Goal: Information Seeking & Learning: Learn about a topic

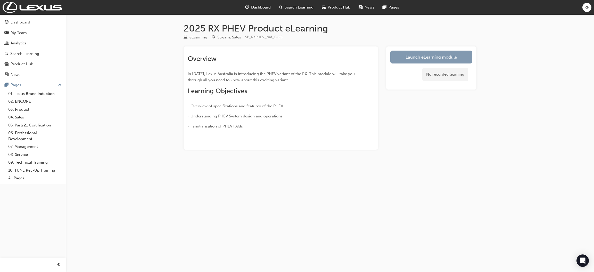
click at [415, 57] on link "Launch eLearning module" at bounding box center [432, 57] width 82 height 13
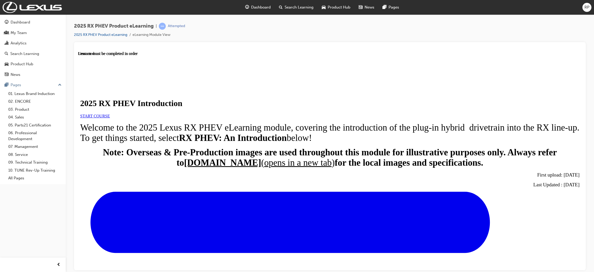
click at [110, 118] on span "START COURSE" at bounding box center [95, 115] width 30 height 4
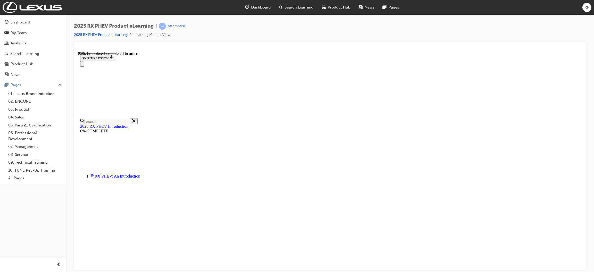
scroll to position [26, 0]
drag, startPoint x: 580, startPoint y: 99, endPoint x: 660, endPoint y: 152, distance: 96.1
drag, startPoint x: 374, startPoint y: 230, endPoint x: 370, endPoint y: 231, distance: 3.6
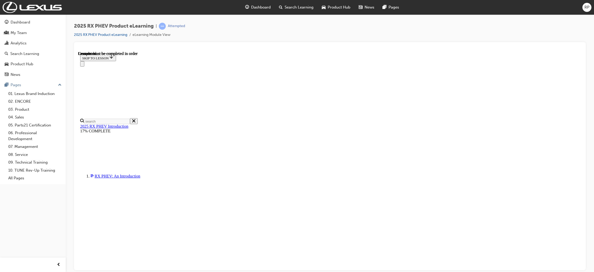
scroll to position [18, 0]
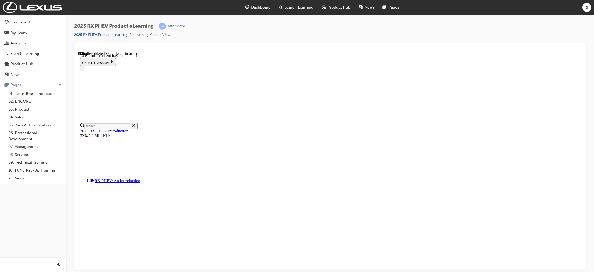
scroll to position [138, 0]
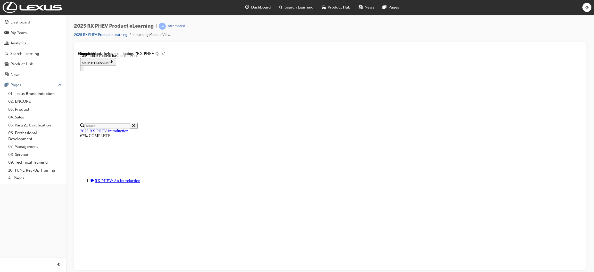
scroll to position [259, 0]
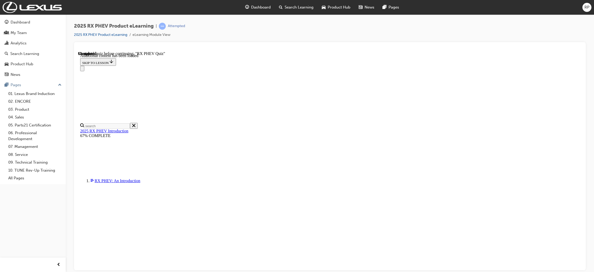
drag, startPoint x: 447, startPoint y: 143, endPoint x: 446, endPoint y: 138, distance: 4.7
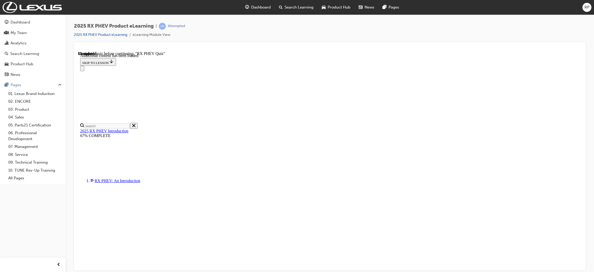
radio input "true"
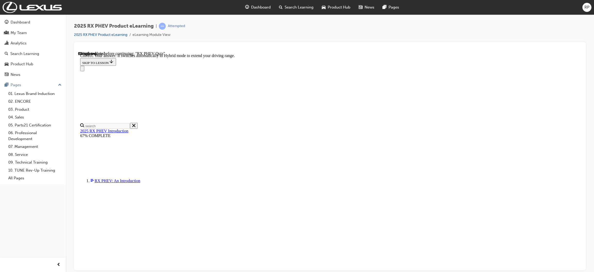
scroll to position [37, 0]
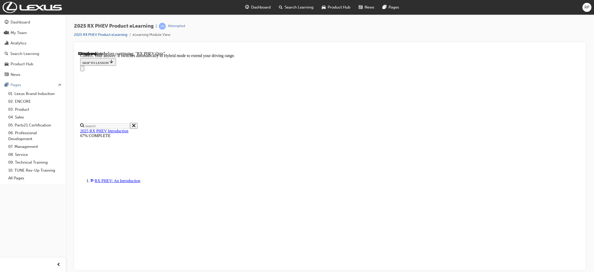
radio input "true"
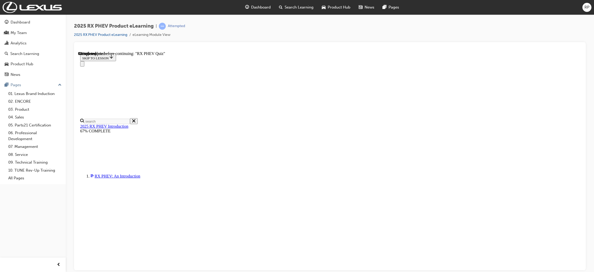
radio input "true"
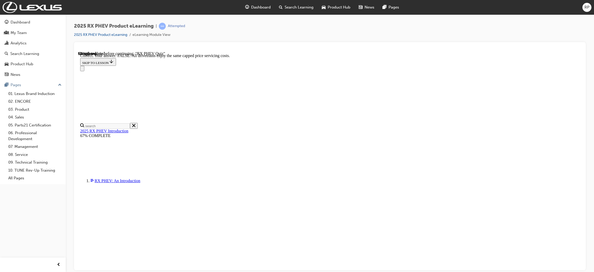
scroll to position [22, 0]
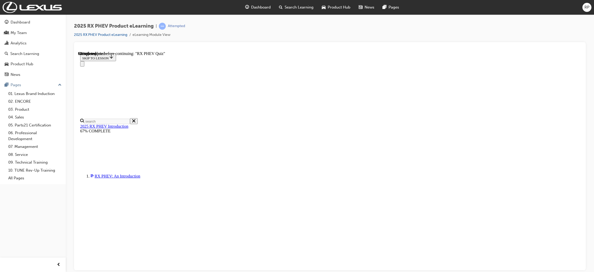
scroll to position [18, 0]
radio input "true"
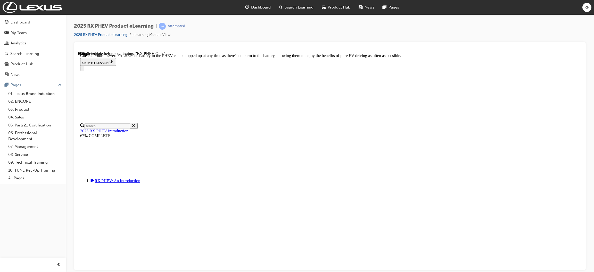
scroll to position [22, 0]
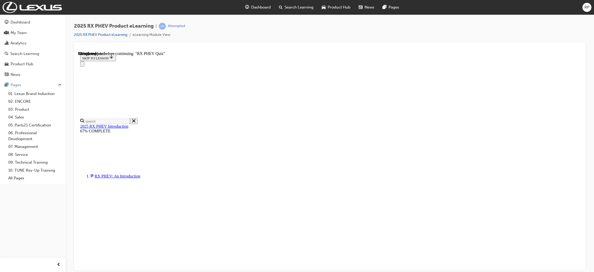
radio input "true"
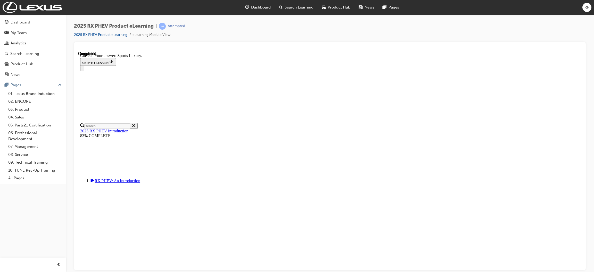
scroll to position [58, 0]
